Goal: Task Accomplishment & Management: Manage account settings

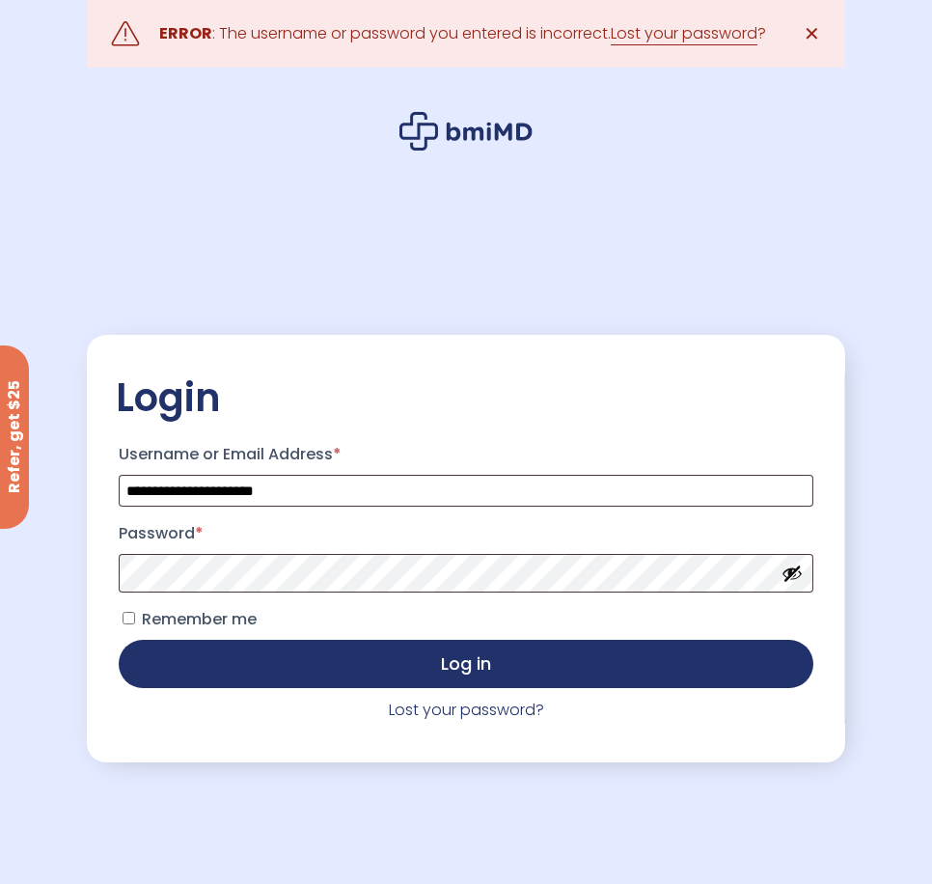
drag, startPoint x: 481, startPoint y: 665, endPoint x: 517, endPoint y: 538, distance: 131.6
click at [482, 665] on button "Log in" at bounding box center [466, 664] width 695 height 48
click at [682, 32] on link "Lost your password" at bounding box center [684, 33] width 147 height 23
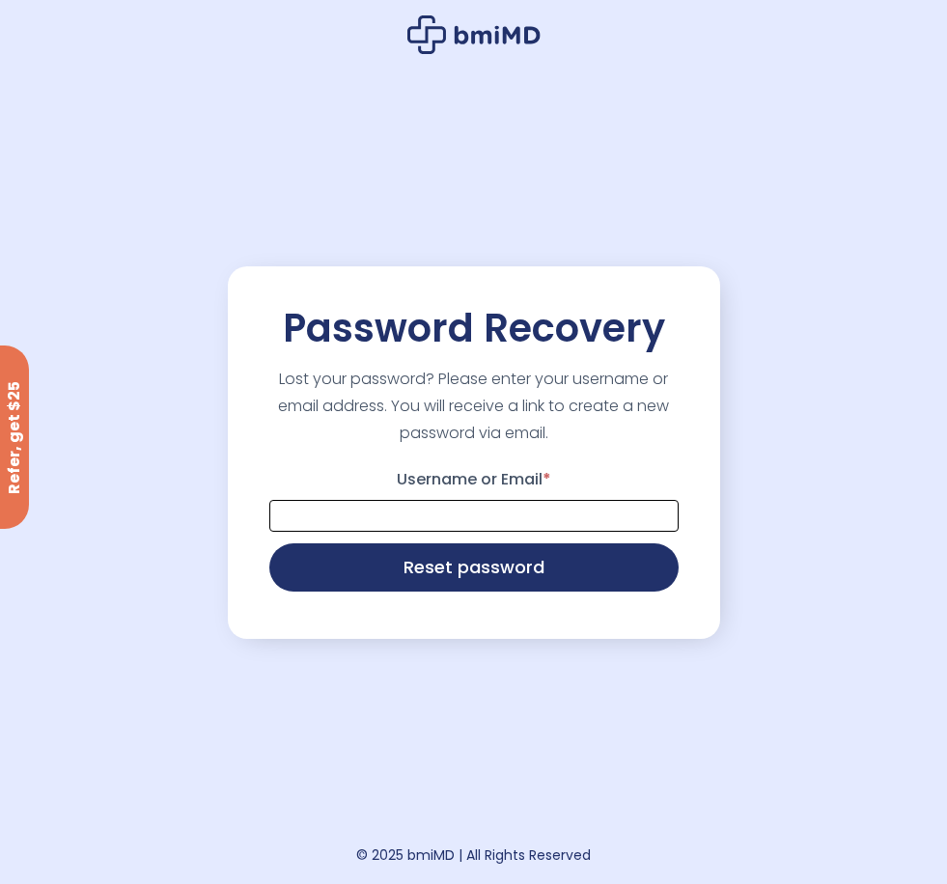
click at [386, 521] on input "Username or Email *" at bounding box center [473, 516] width 409 height 32
type input "**********"
drag, startPoint x: 483, startPoint y: 563, endPoint x: 830, endPoint y: 158, distance: 532.4
click at [496, 552] on button "Reset password" at bounding box center [473, 567] width 409 height 48
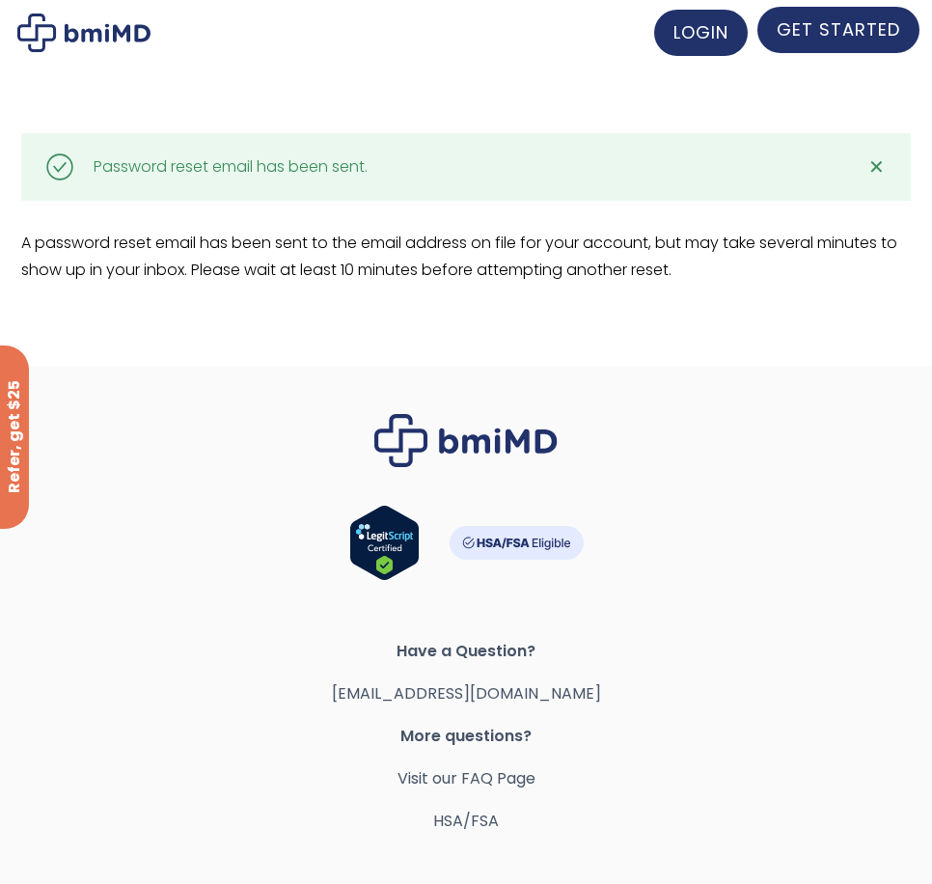
click at [833, 33] on span "GET STARTED" at bounding box center [839, 29] width 124 height 24
